Goal: Information Seeking & Learning: Learn about a topic

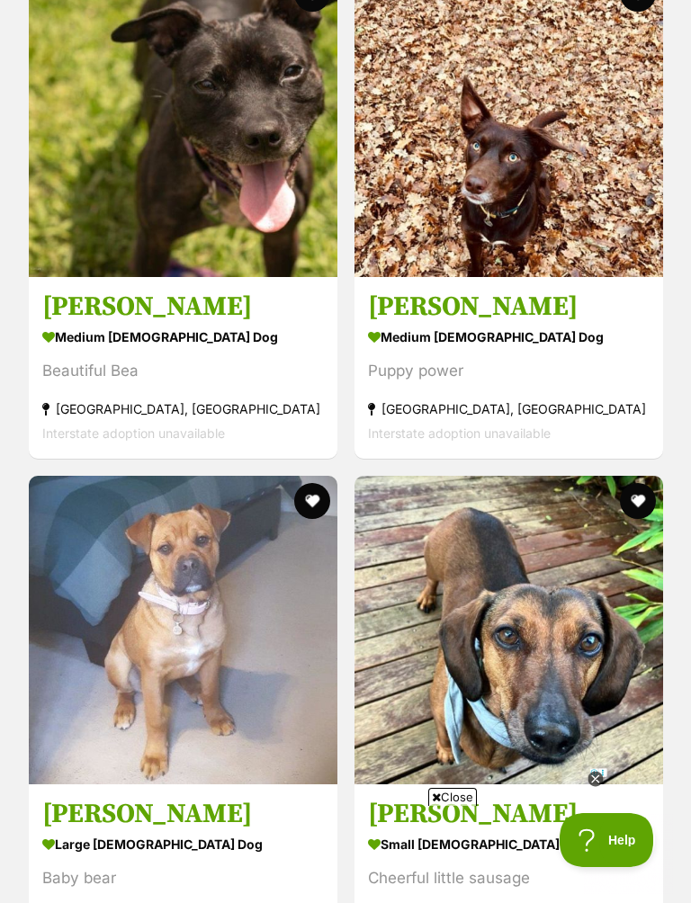
click at [416, 176] on img at bounding box center [508, 123] width 308 height 308
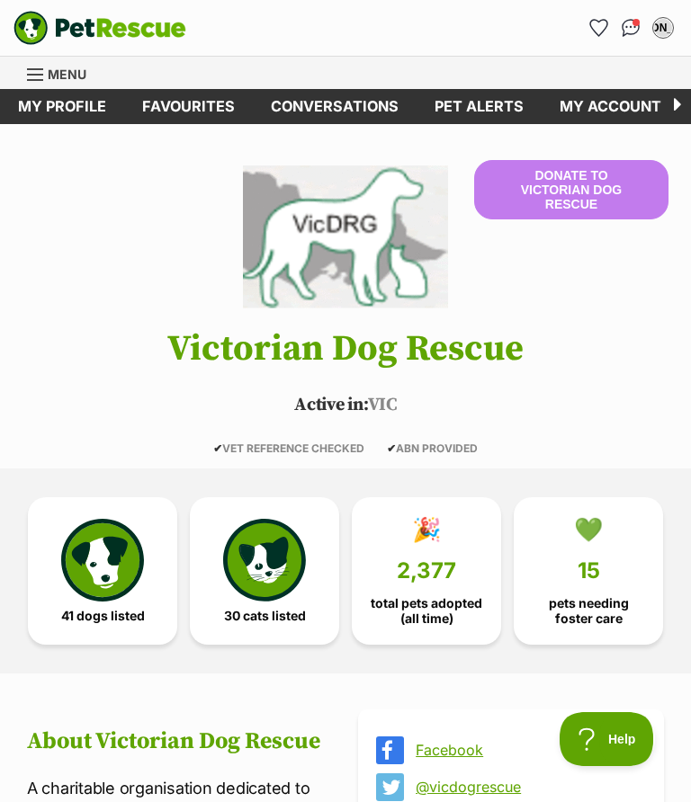
click at [87, 558] on img at bounding box center [102, 560] width 83 height 83
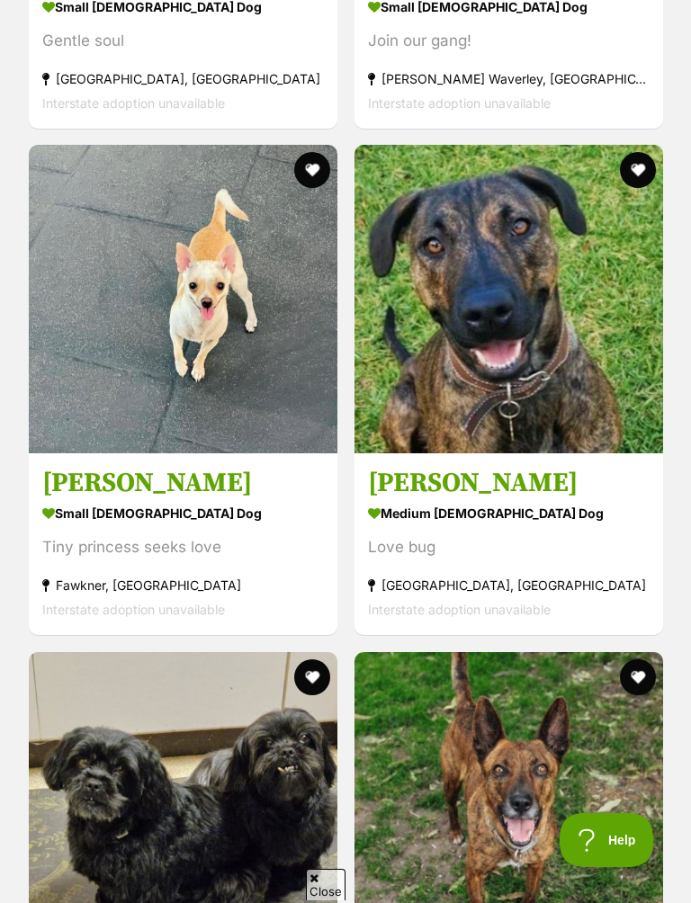
click at [82, 466] on h3 "Holly Silvanus" at bounding box center [182, 483] width 281 height 34
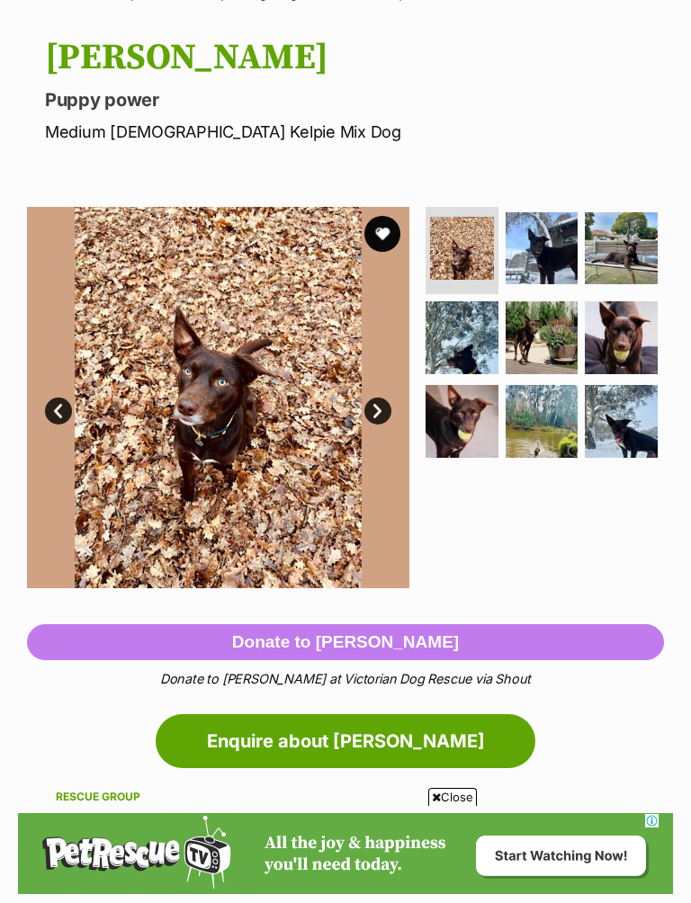
click at [531, 345] on img at bounding box center [541, 337] width 73 height 73
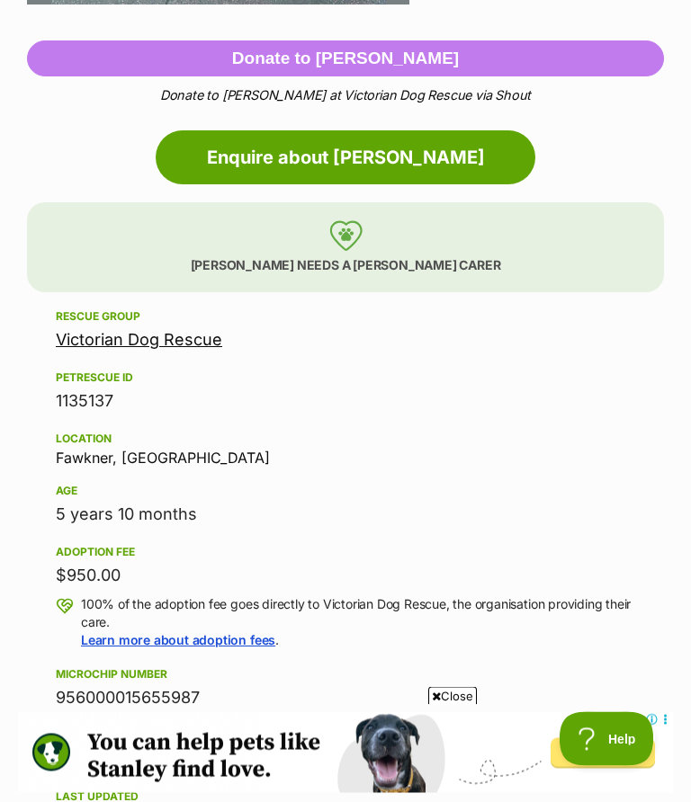
scroll to position [703, 0]
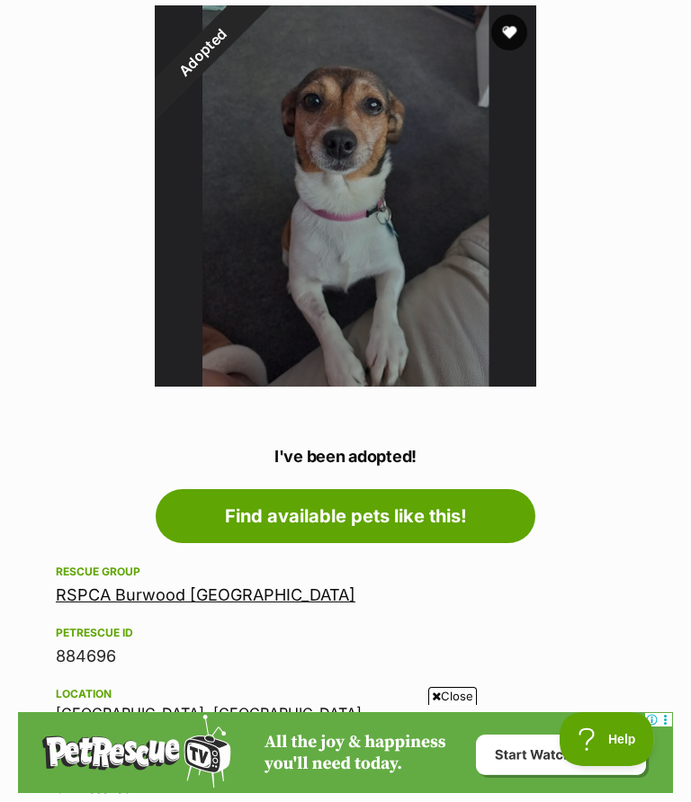
scroll to position [273, 0]
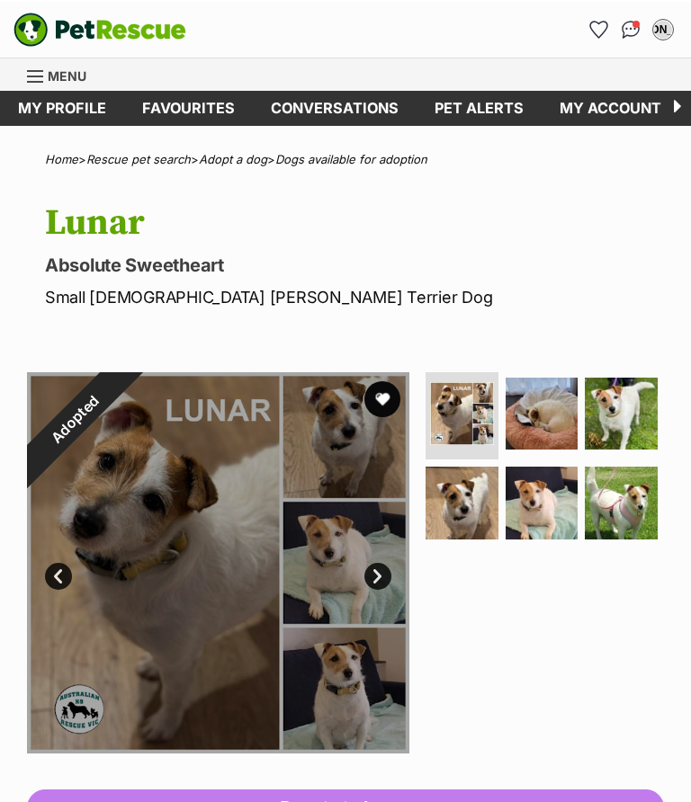
scroll to position [-1, 0]
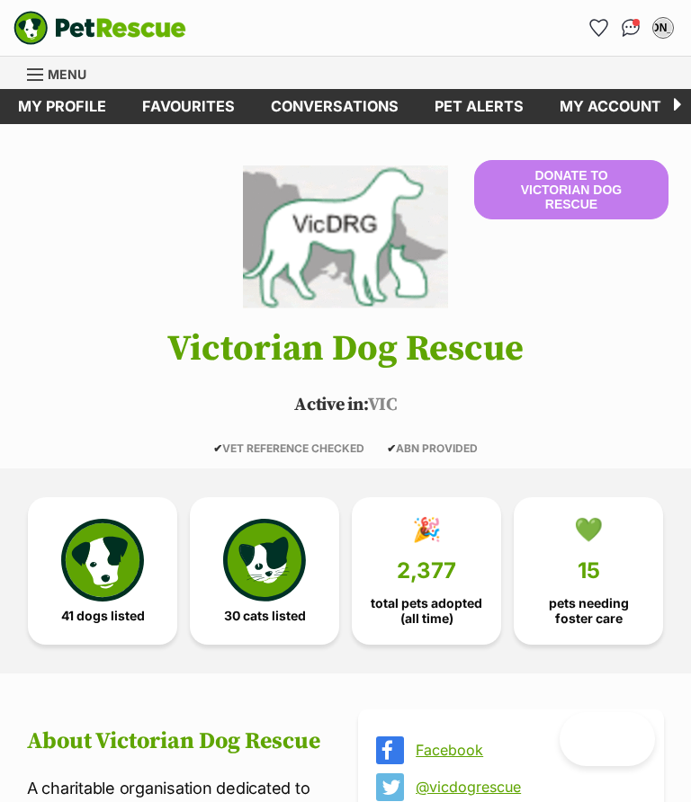
click at [87, 609] on span "41 dogs listed" at bounding box center [103, 616] width 84 height 14
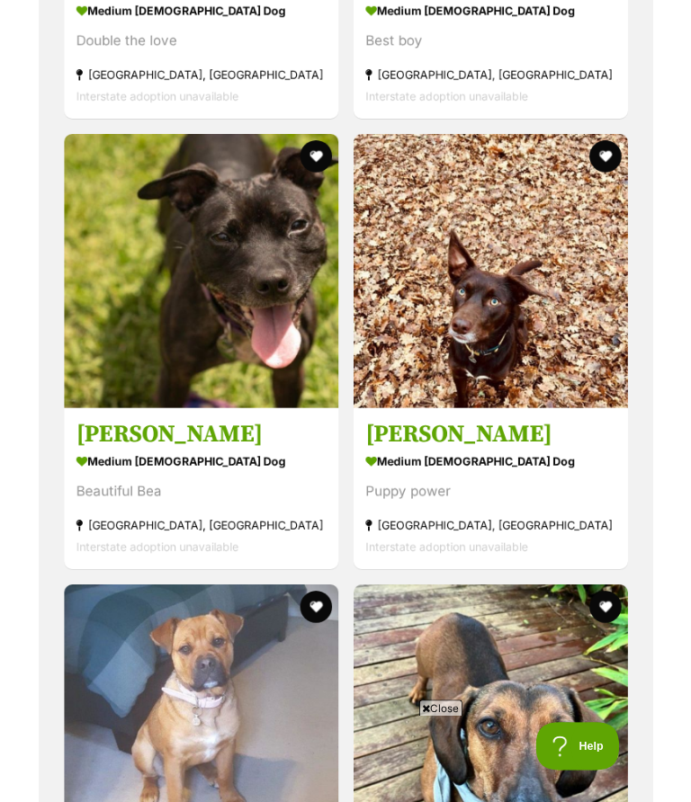
scroll to position [2001, 0]
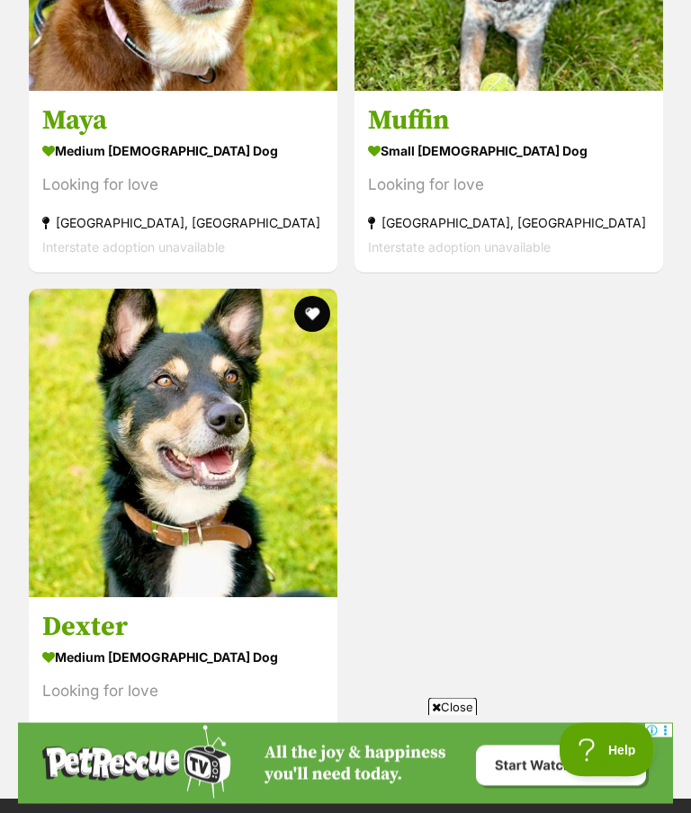
scroll to position [4001, 0]
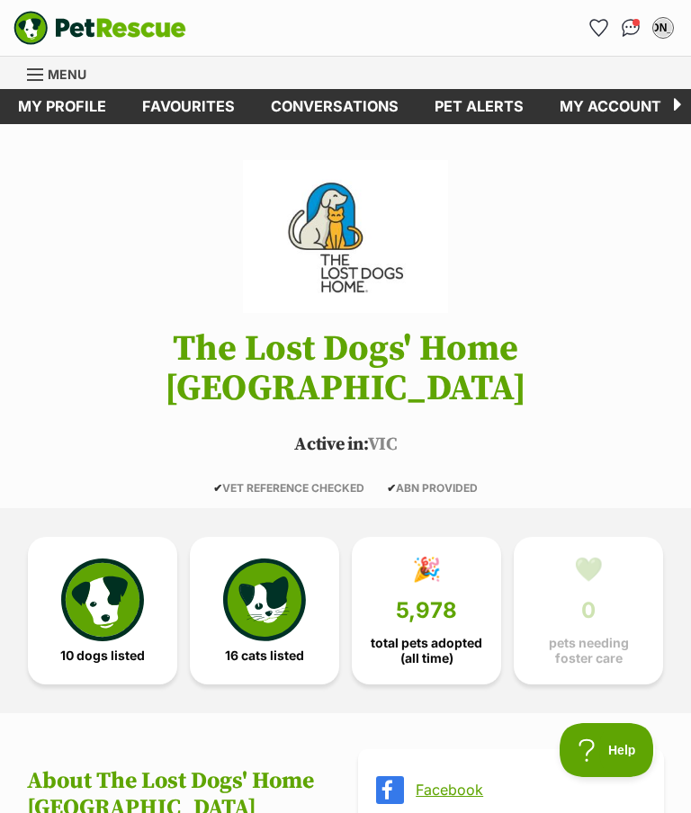
click at [97, 581] on img at bounding box center [102, 599] width 83 height 83
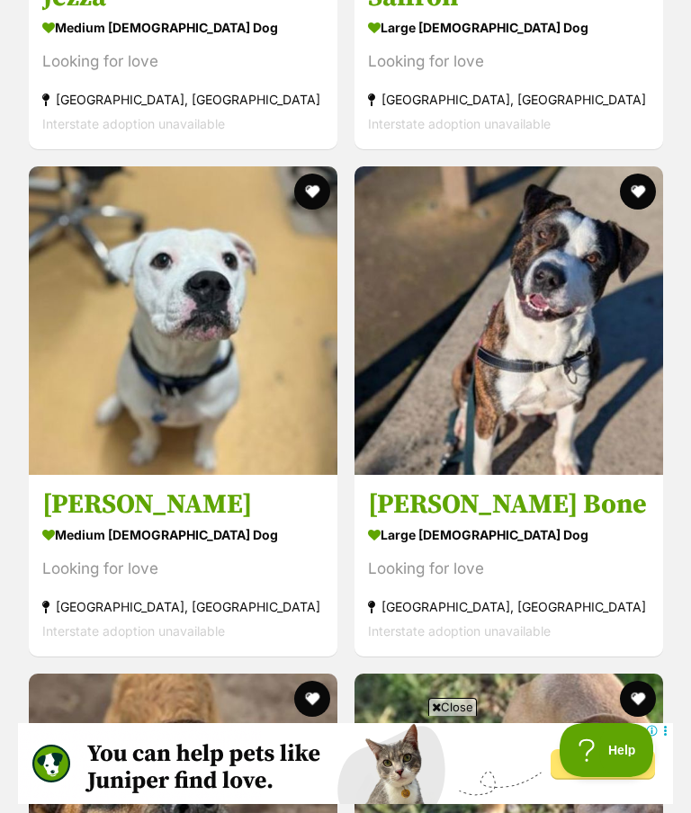
scroll to position [2390, 0]
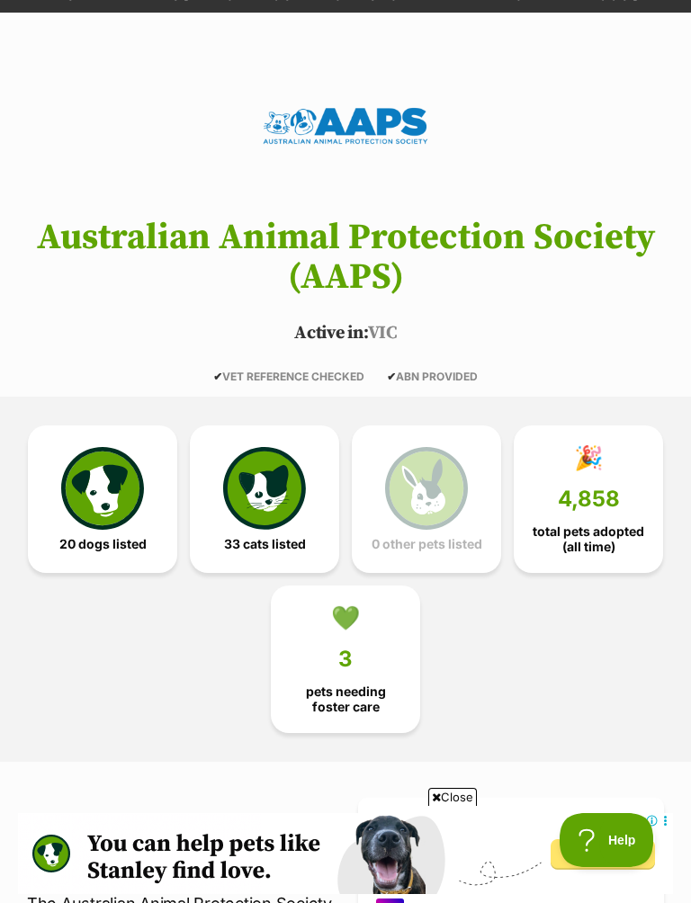
click at [96, 483] on img at bounding box center [102, 488] width 83 height 83
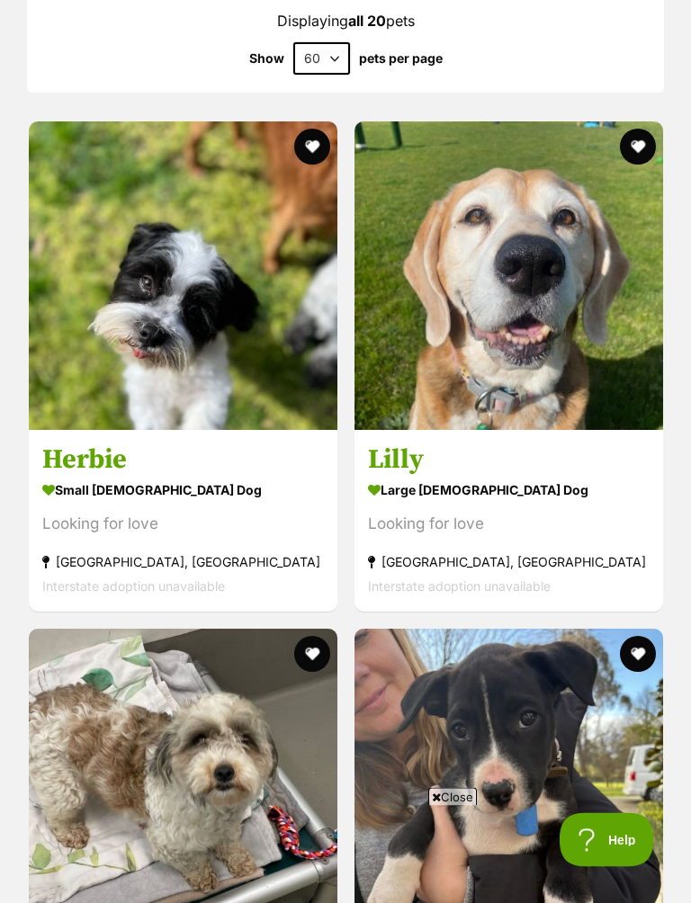
click at [128, 282] on img at bounding box center [183, 276] width 308 height 308
